Goal: Check status: Check status

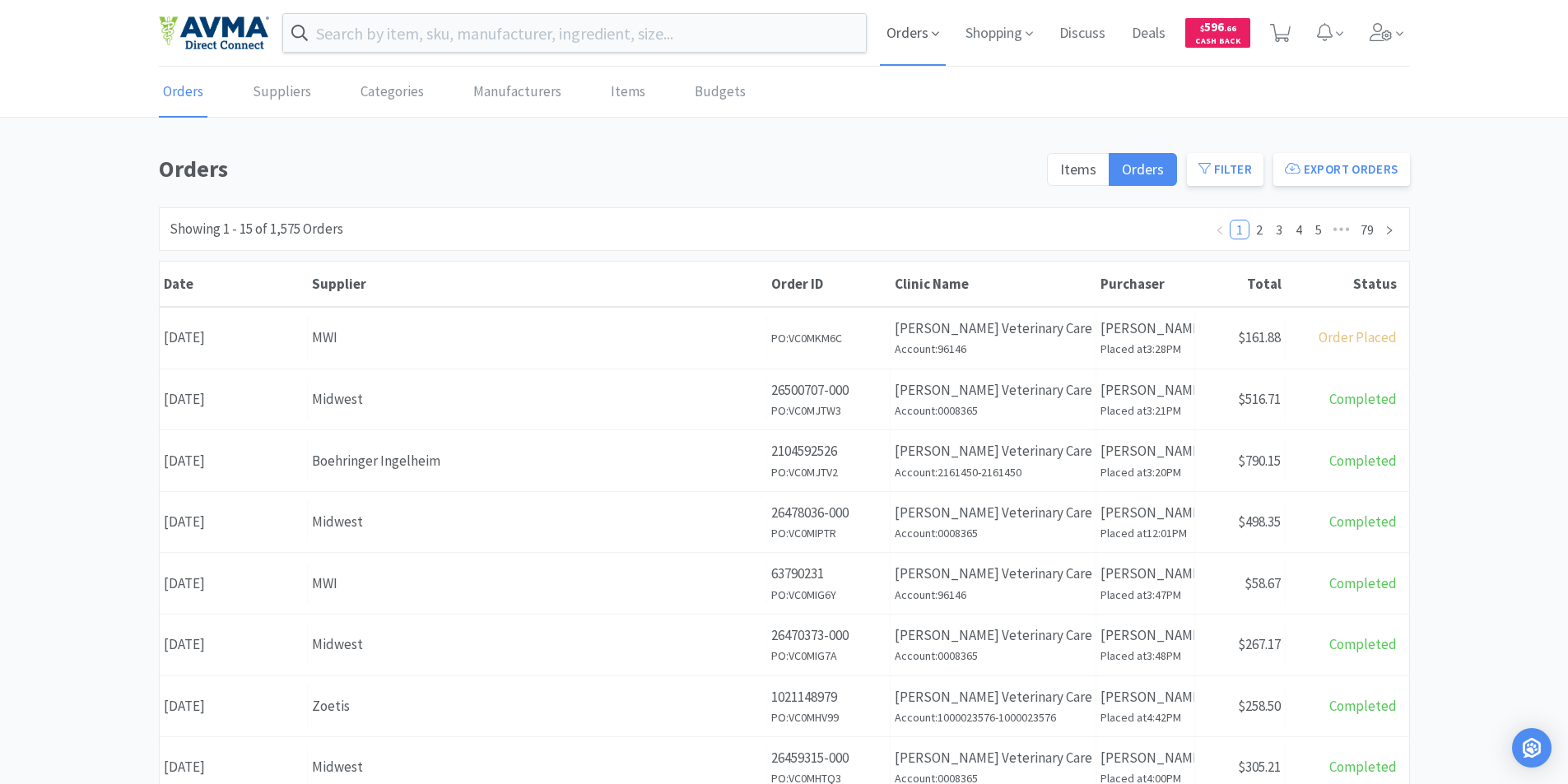
click at [888, 32] on span "Orders" at bounding box center [912, 33] width 66 height 66
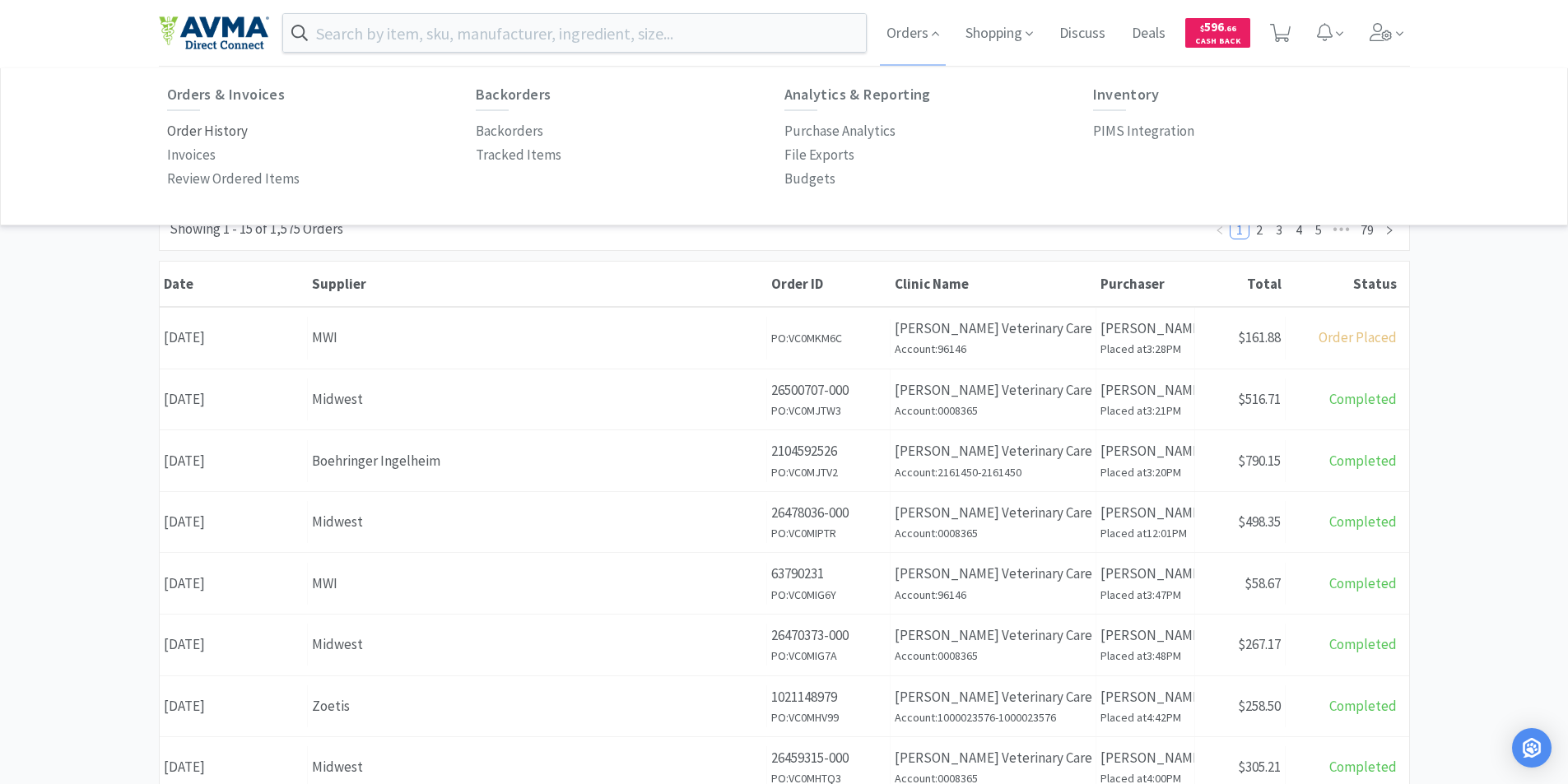
click at [182, 132] on p "Order History" at bounding box center [207, 131] width 80 height 22
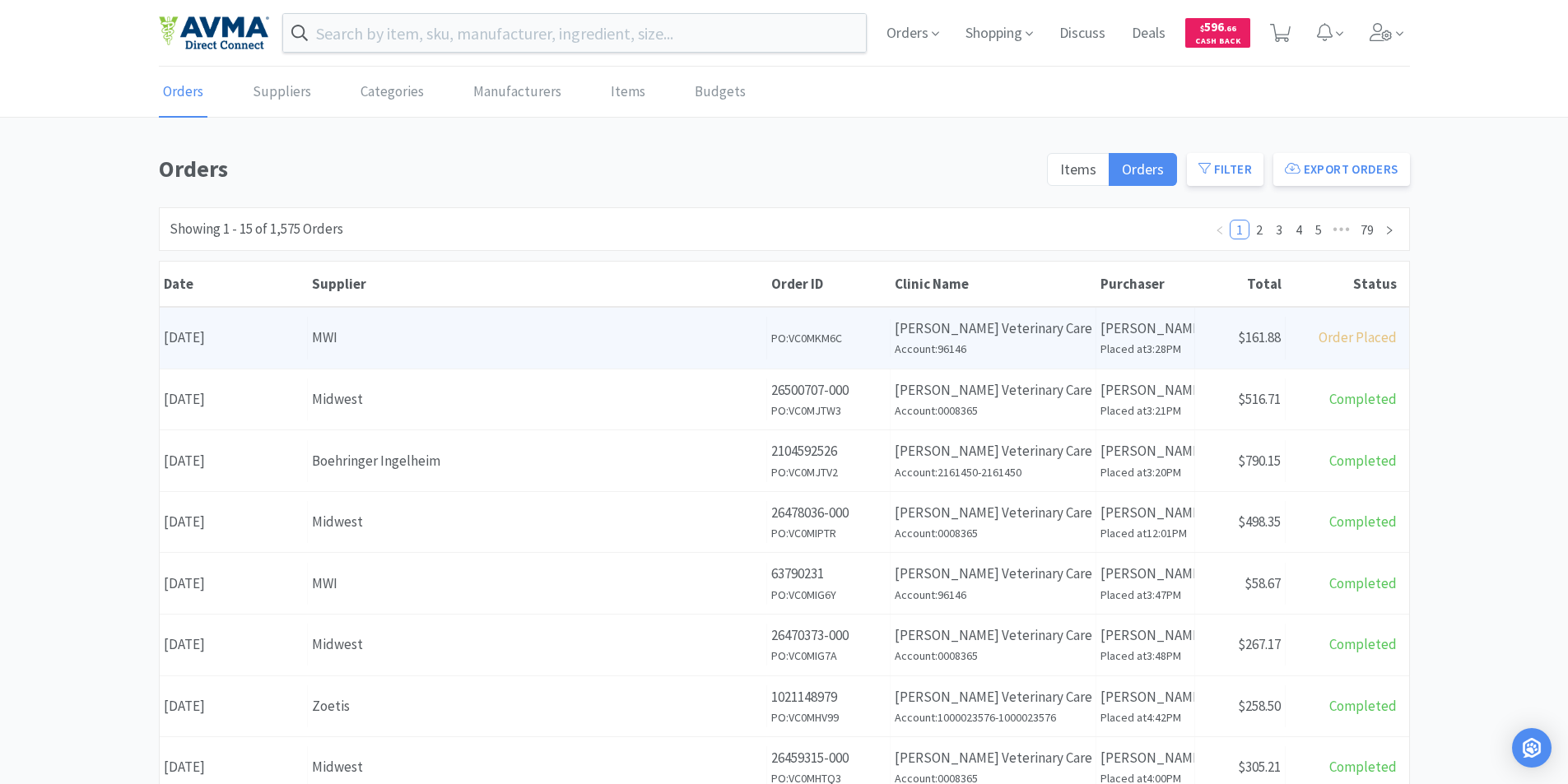
click at [268, 342] on div "Date [DATE]" at bounding box center [233, 337] width 148 height 42
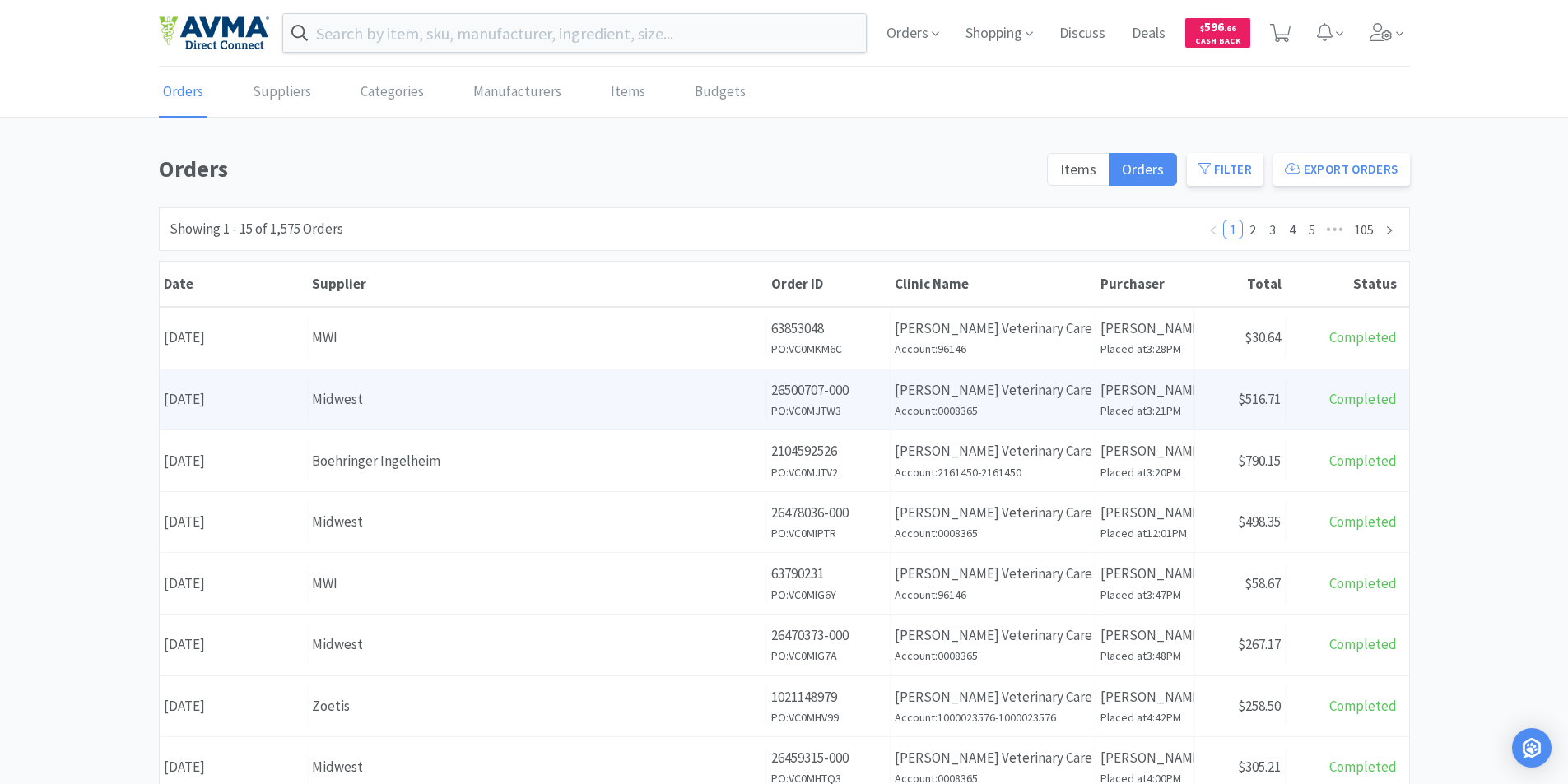
click at [264, 389] on div "Date September 29th, 2025" at bounding box center [233, 399] width 148 height 42
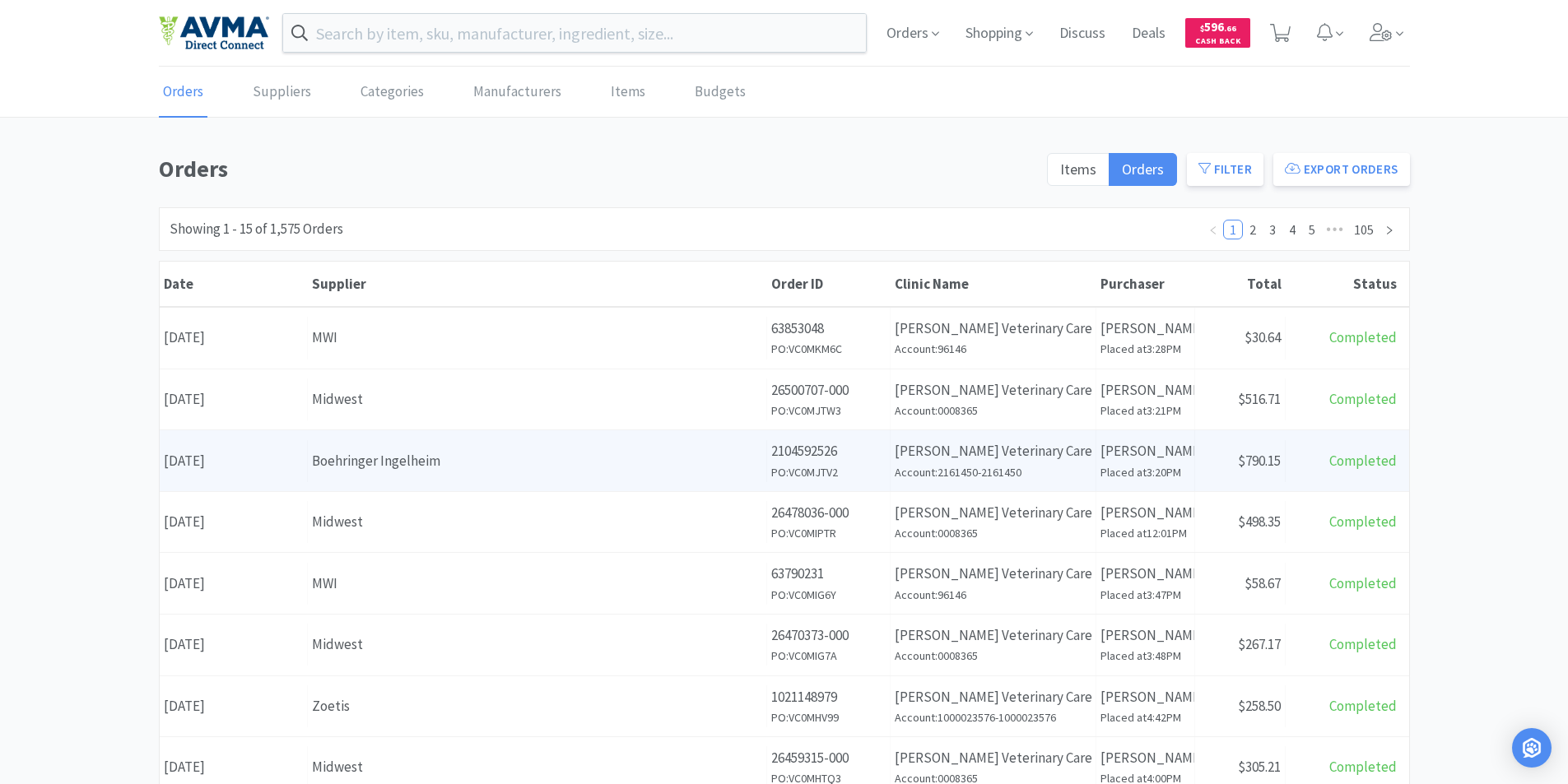
click at [276, 458] on div "Date September 29th, 2025" at bounding box center [233, 461] width 148 height 42
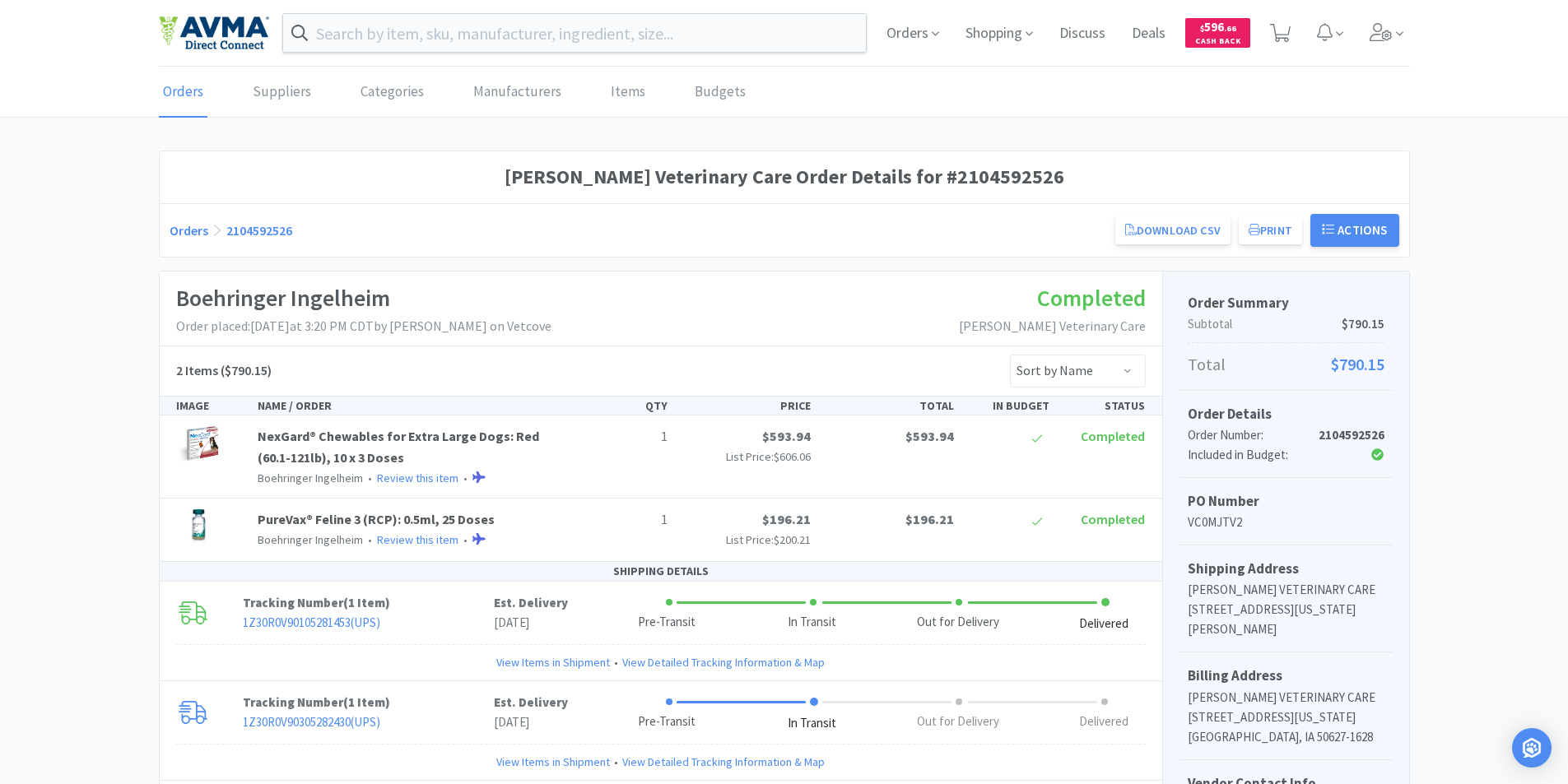
scroll to position [82, 0]
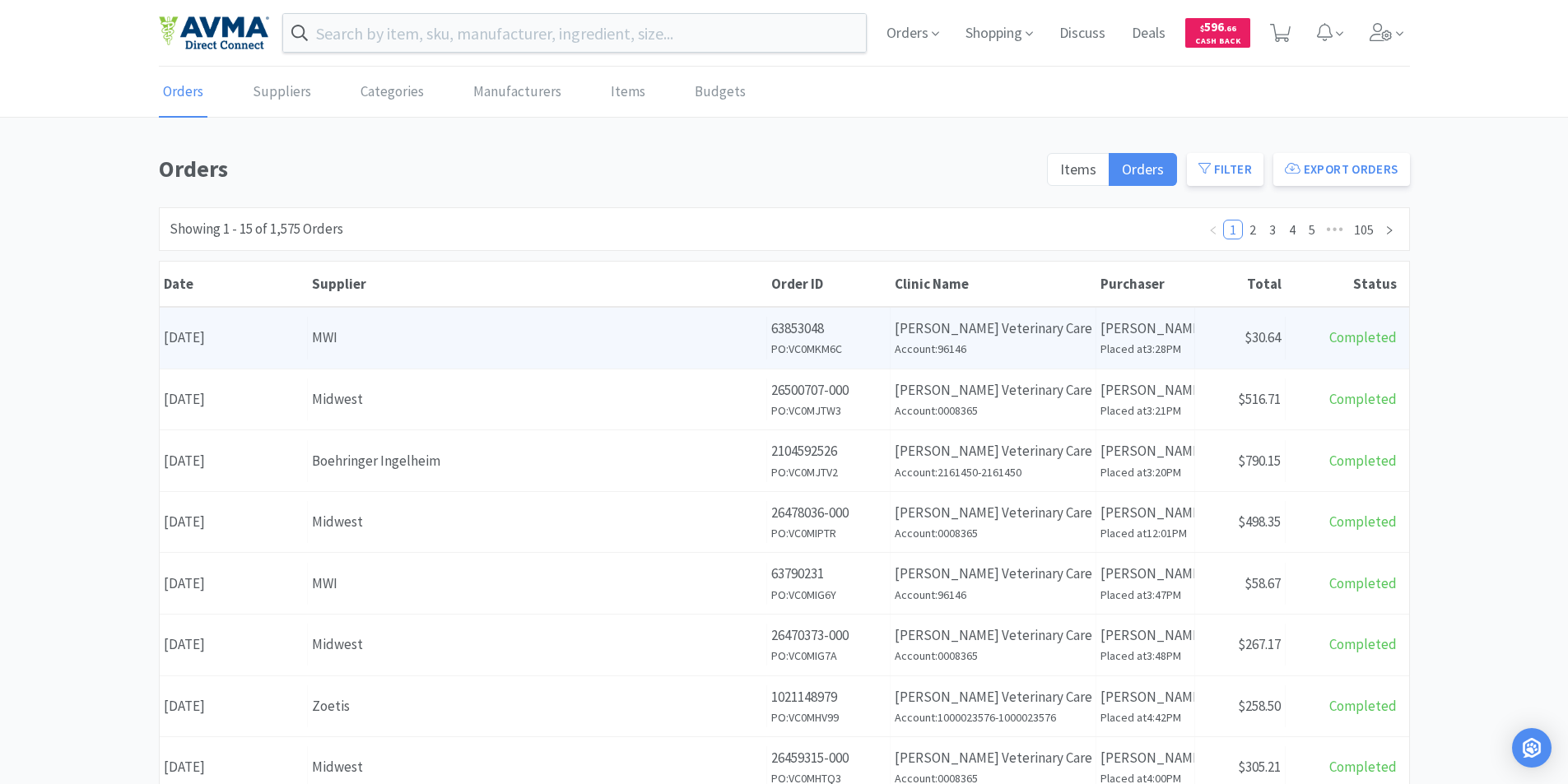
click at [249, 337] on div "Date [DATE]" at bounding box center [233, 337] width 148 height 42
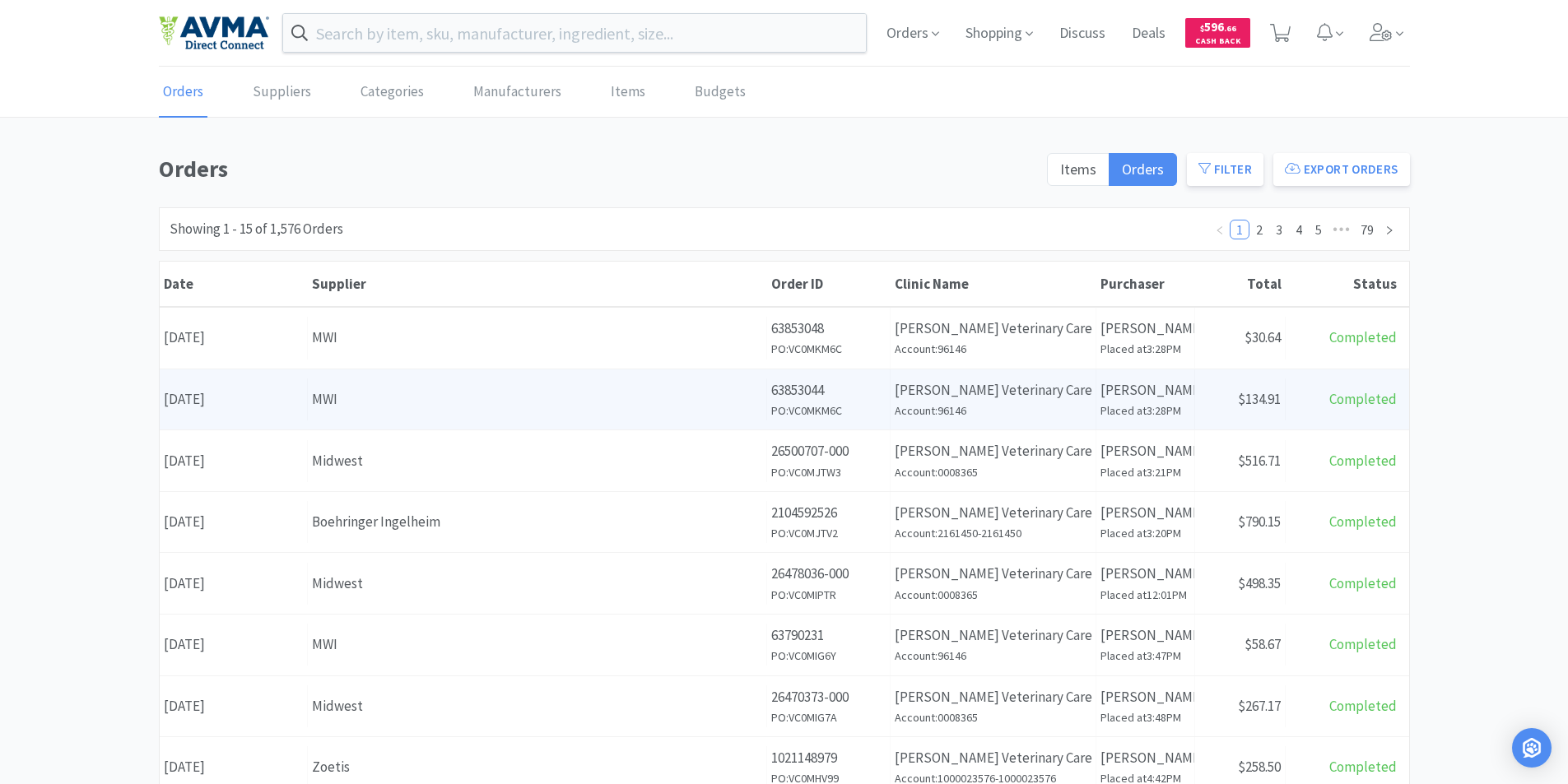
click at [249, 397] on div "Date [DATE]" at bounding box center [233, 399] width 148 height 42
